Goal: Task Accomplishment & Management: Use online tool/utility

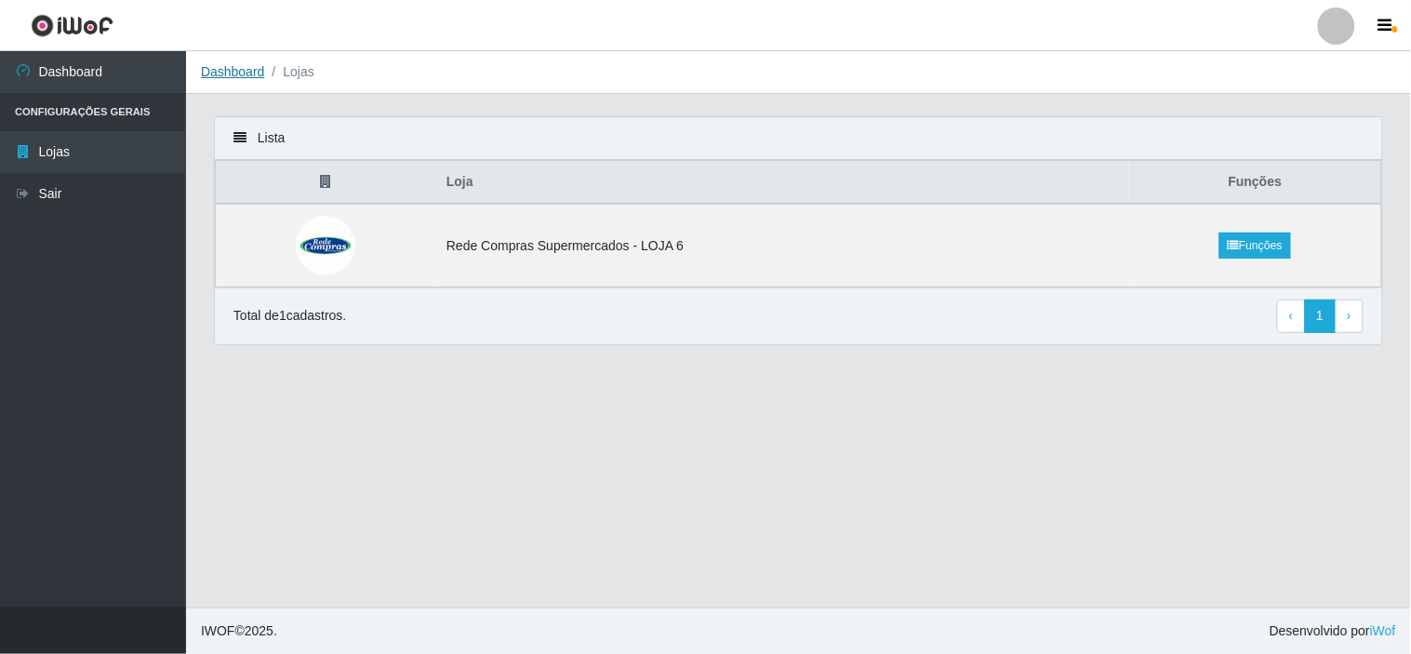
click at [238, 78] on link "Dashboard" at bounding box center [233, 71] width 64 height 15
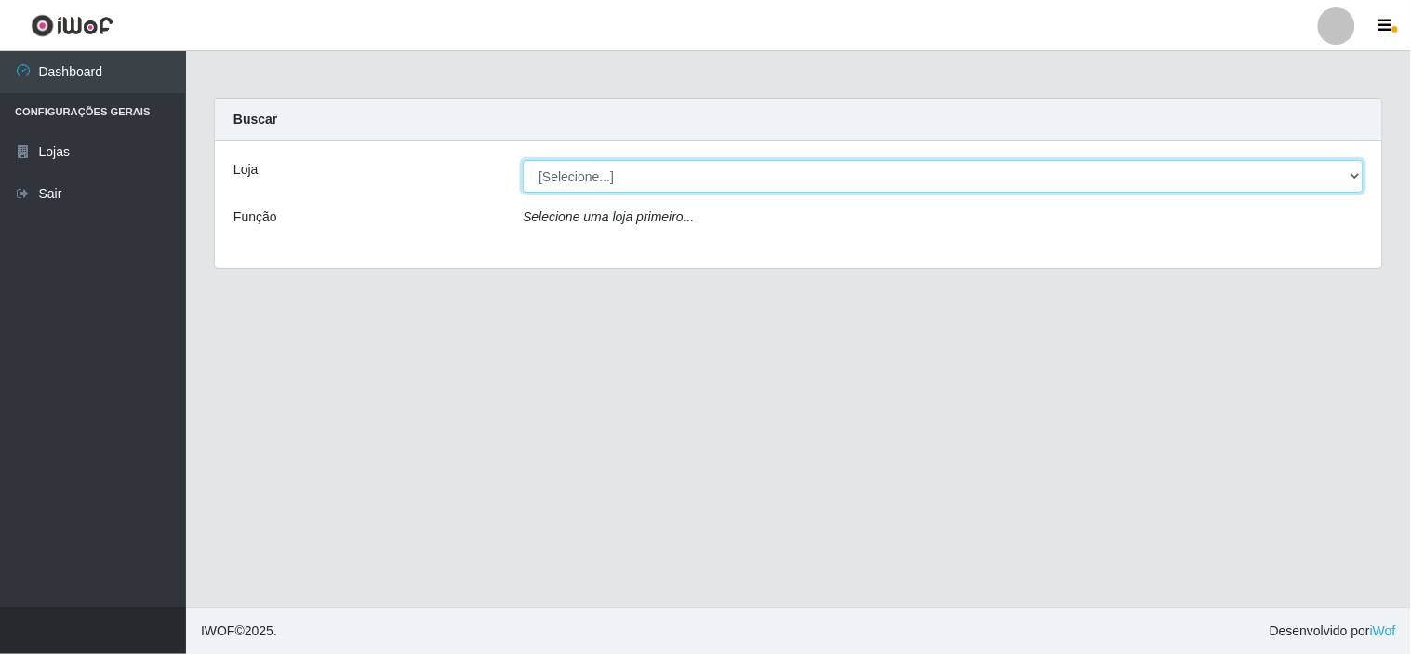
click at [630, 180] on select "[Selecione...] Rede Compras Supermercados - LOJA 6" at bounding box center [943, 176] width 841 height 33
select select "398"
click at [523, 160] on select "[Selecione...] Rede Compras Supermercados - LOJA 6" at bounding box center [943, 176] width 841 height 33
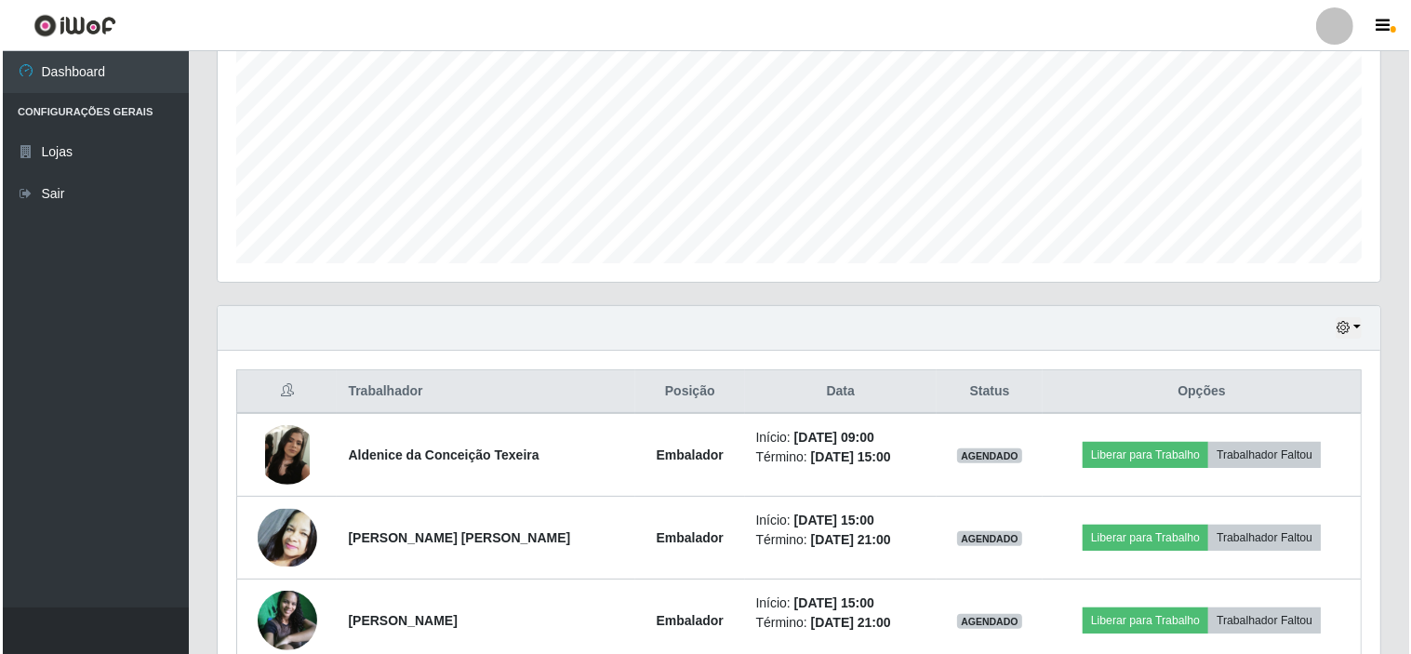
scroll to position [413, 0]
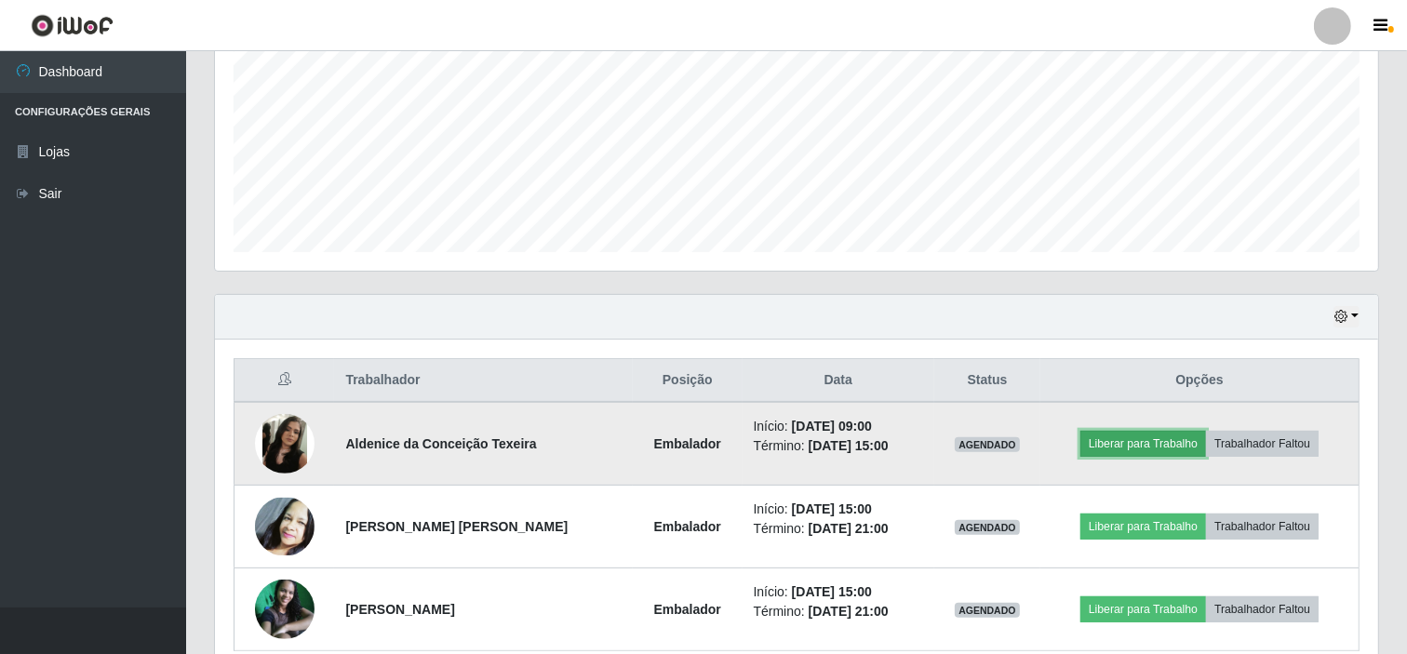
click at [1168, 438] on button "Liberar para Trabalho" at bounding box center [1143, 444] width 126 height 26
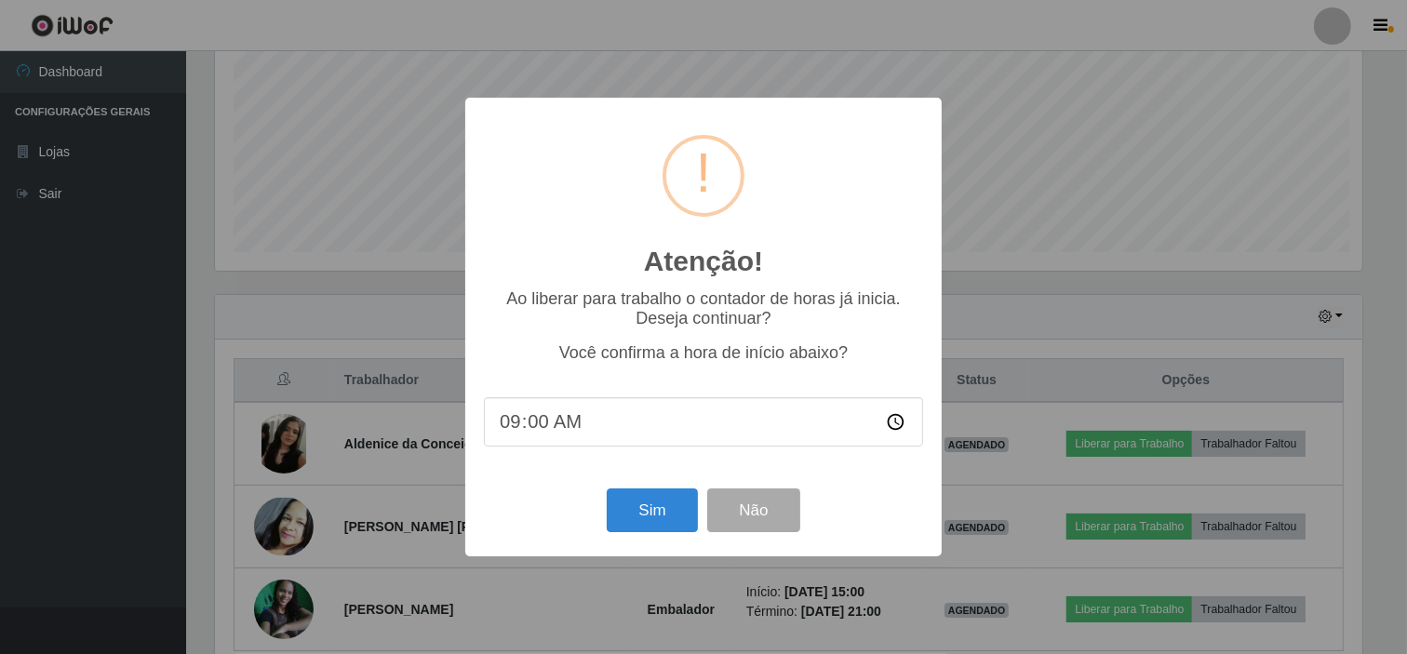
scroll to position [385, 1151]
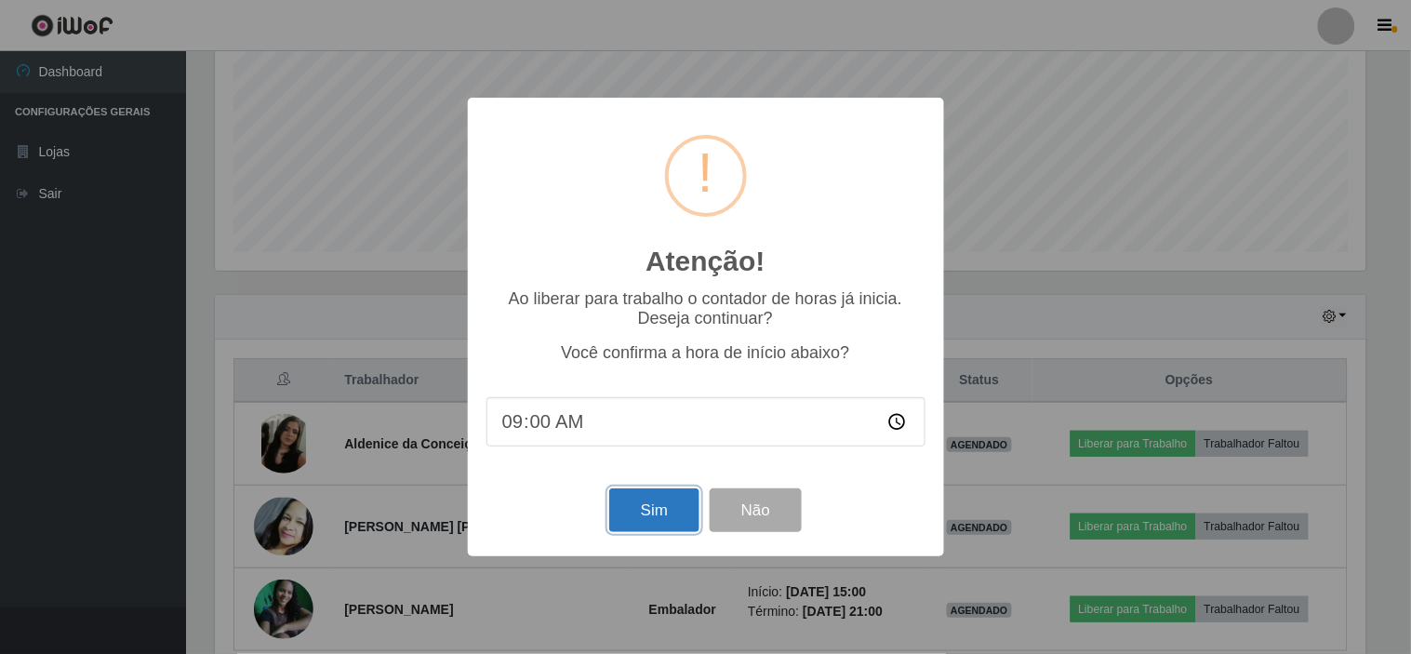
click at [661, 510] on button "Sim" at bounding box center [654, 510] width 90 height 44
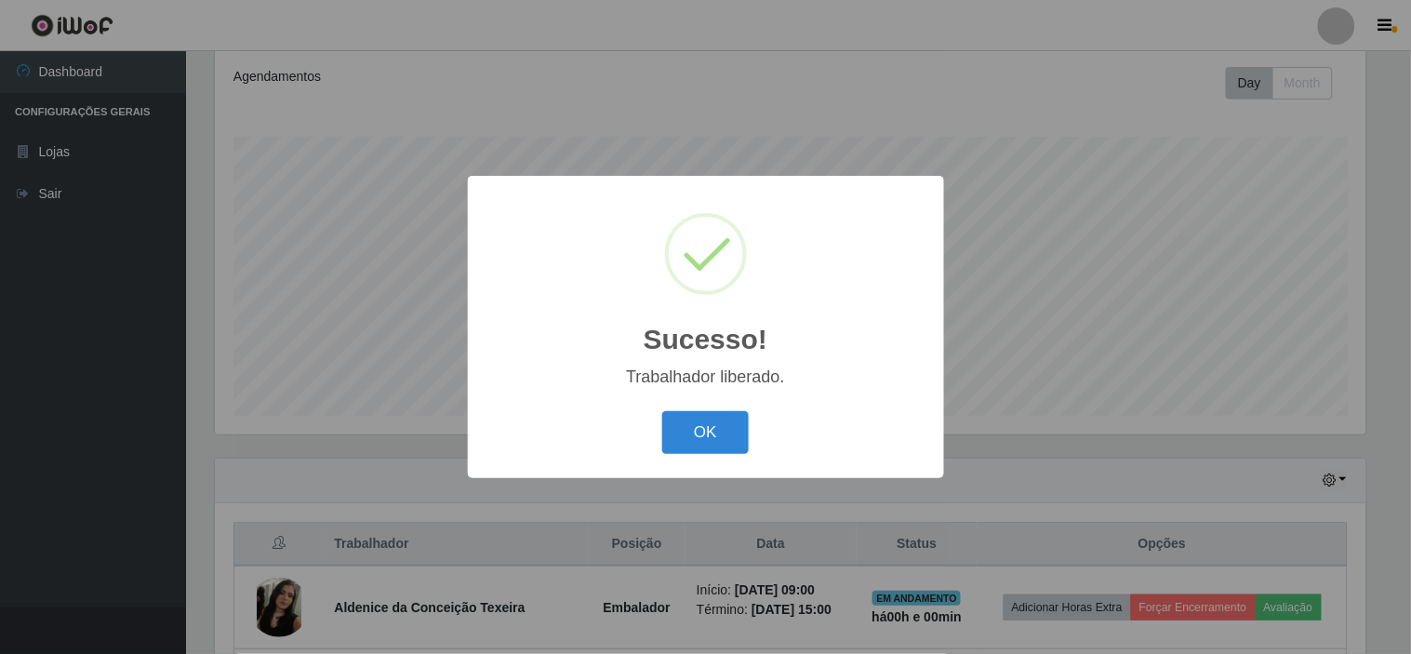
click at [710, 407] on div "OK Cancel" at bounding box center [706, 432] width 439 height 53
click at [707, 432] on button "OK" at bounding box center [705, 433] width 87 height 44
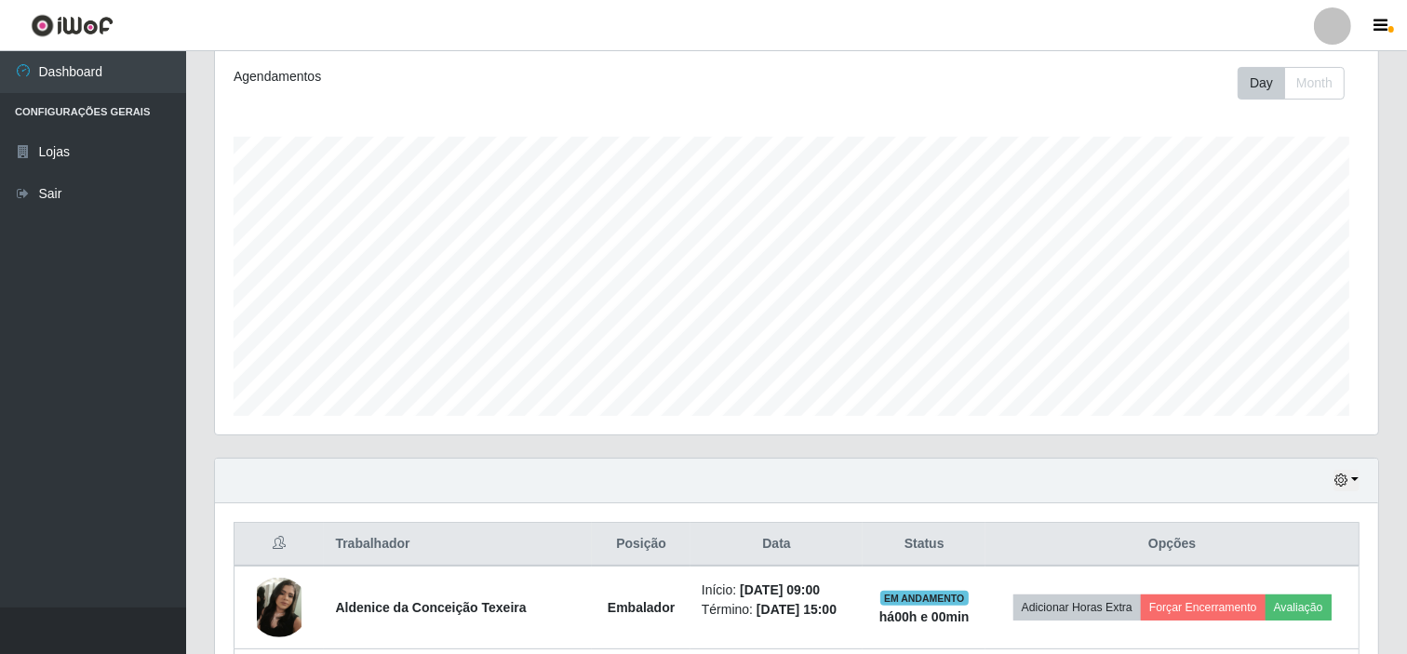
scroll to position [385, 1163]
